Goal: Navigation & Orientation: Find specific page/section

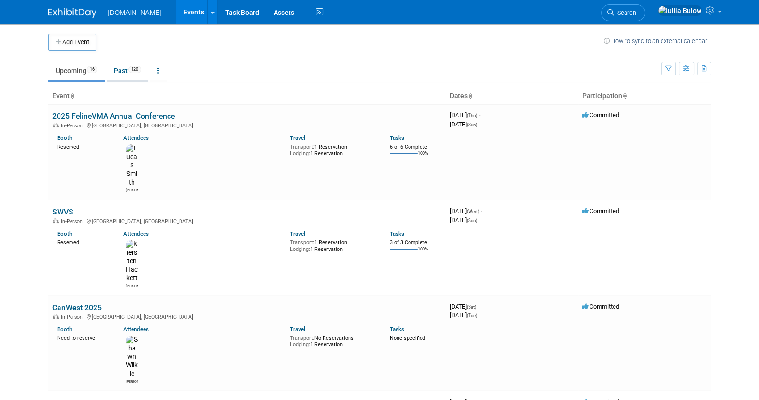
click at [125, 69] on link "Past 120" at bounding box center [128, 70] width 42 height 18
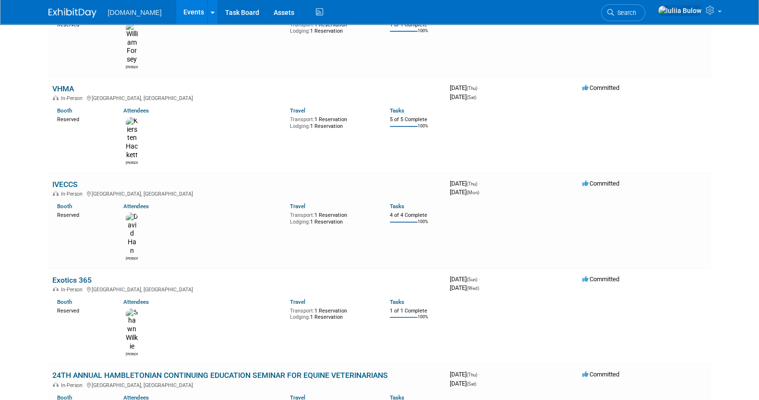
scroll to position [288, 0]
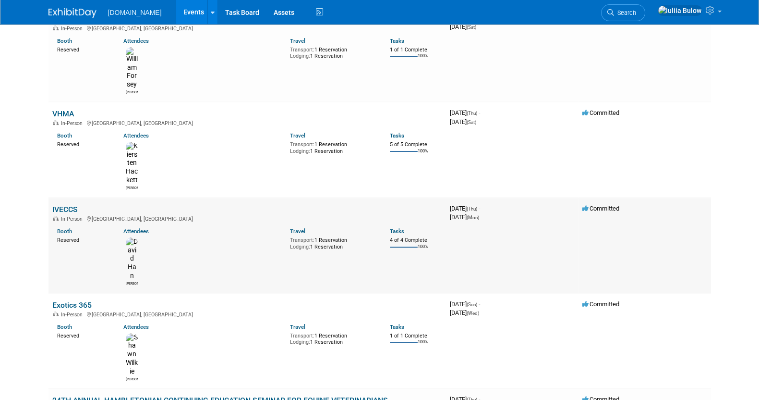
click at [67, 205] on link "IVECCS" at bounding box center [64, 209] width 25 height 9
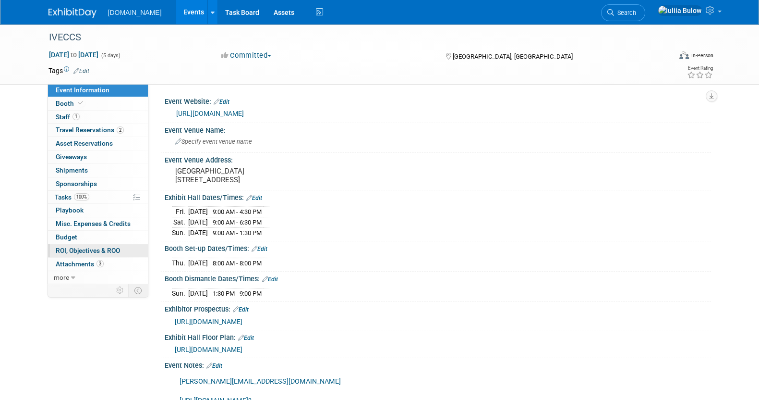
click at [102, 248] on span "ROI, Objectives & ROO 0" at bounding box center [88, 250] width 64 height 8
